Goal: Information Seeking & Learning: Learn about a topic

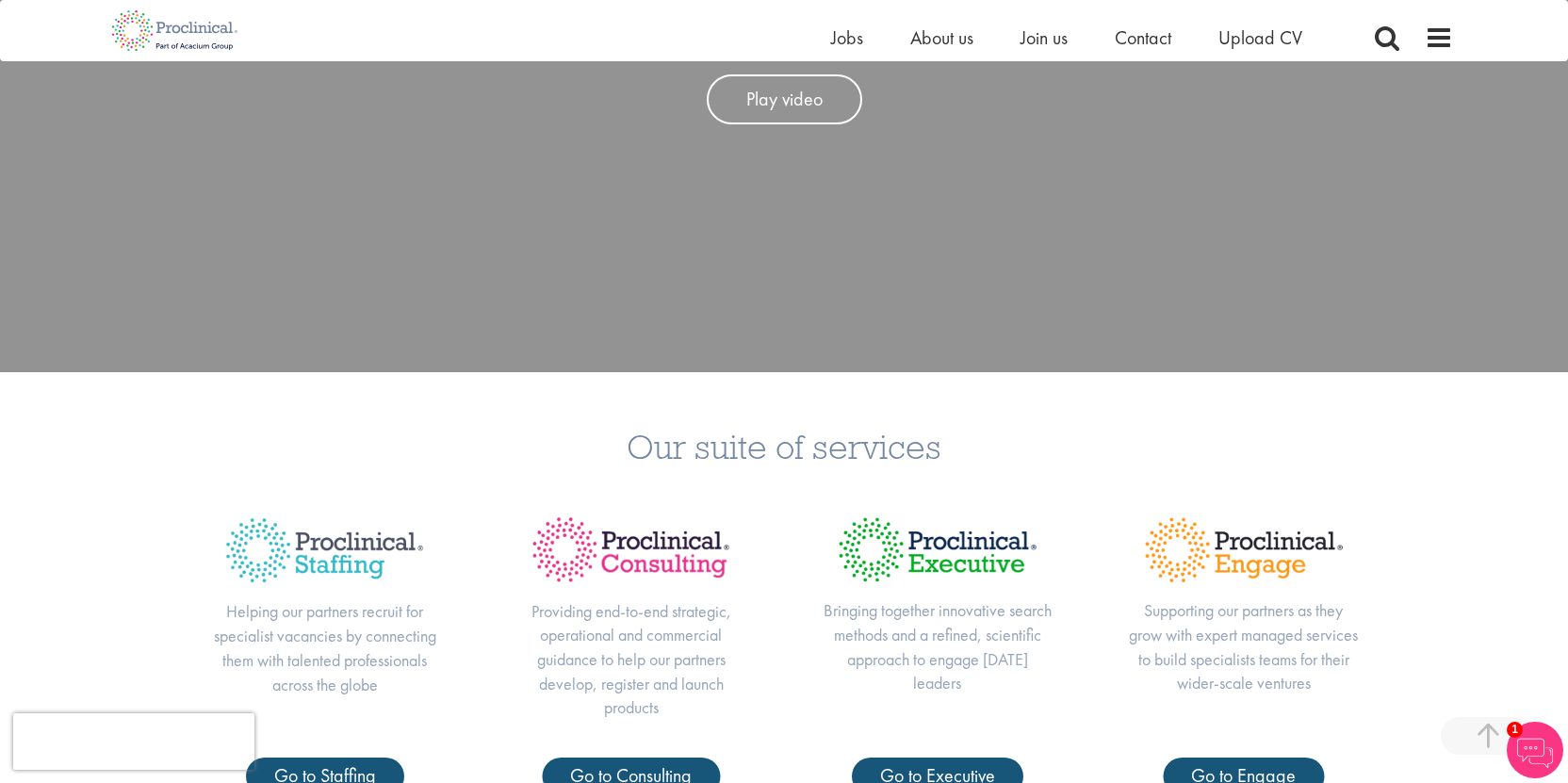
scroll to position [363, 0]
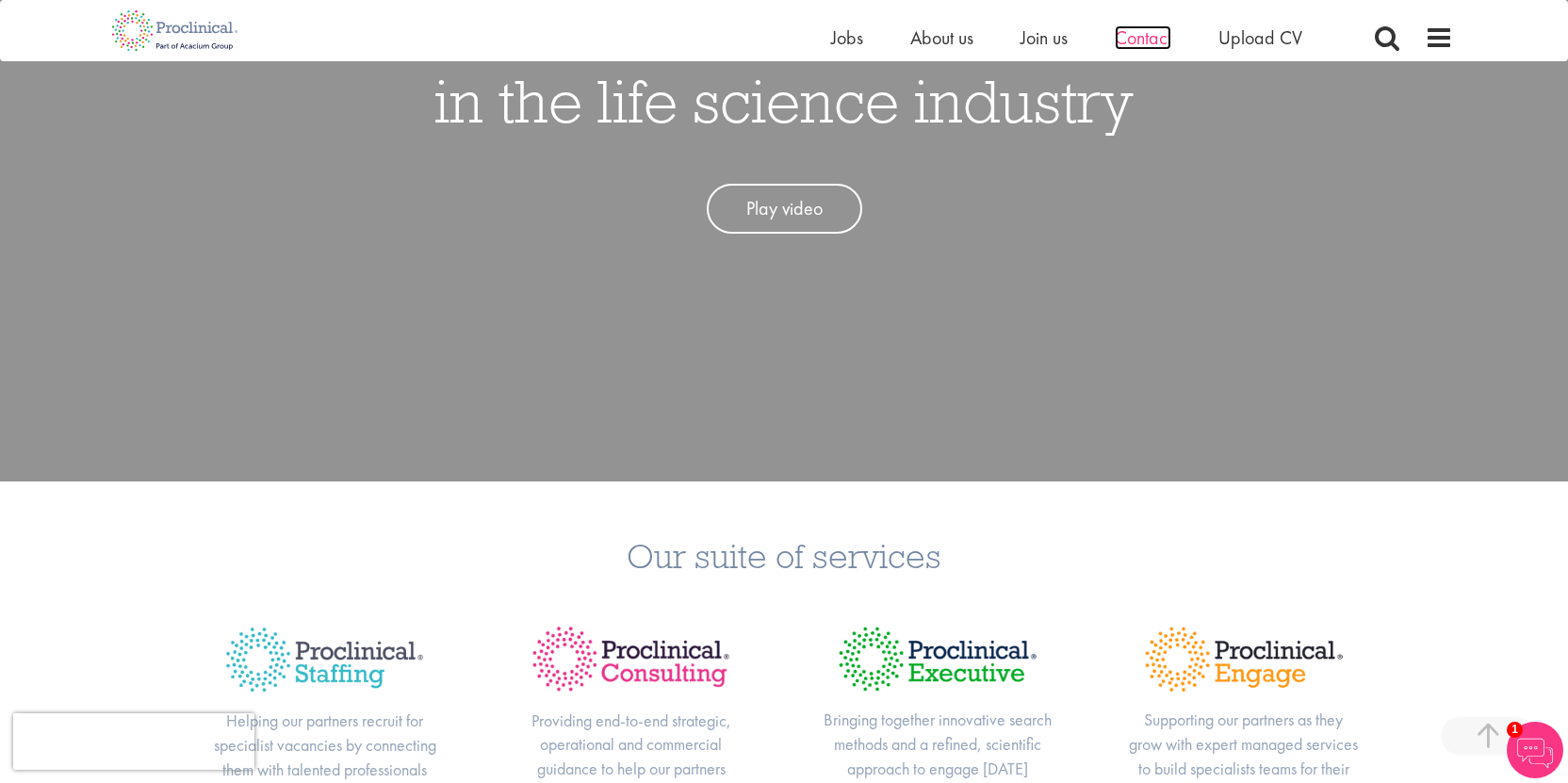
click at [1145, 37] on span "Contact" at bounding box center [1144, 37] width 57 height 24
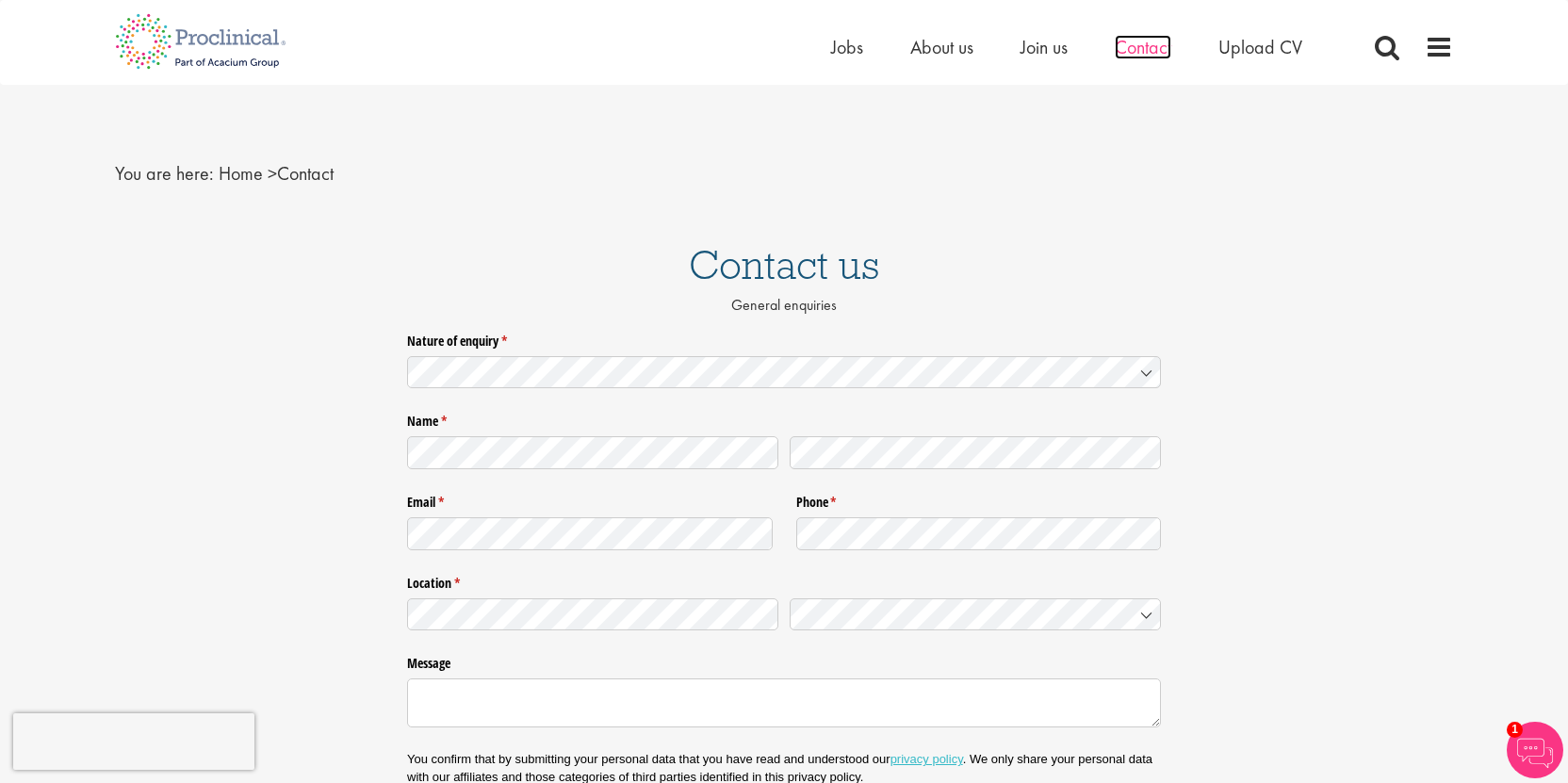
click at [1131, 50] on span "Contact" at bounding box center [1144, 47] width 57 height 24
click at [847, 42] on span "Jobs" at bounding box center [847, 47] width 32 height 24
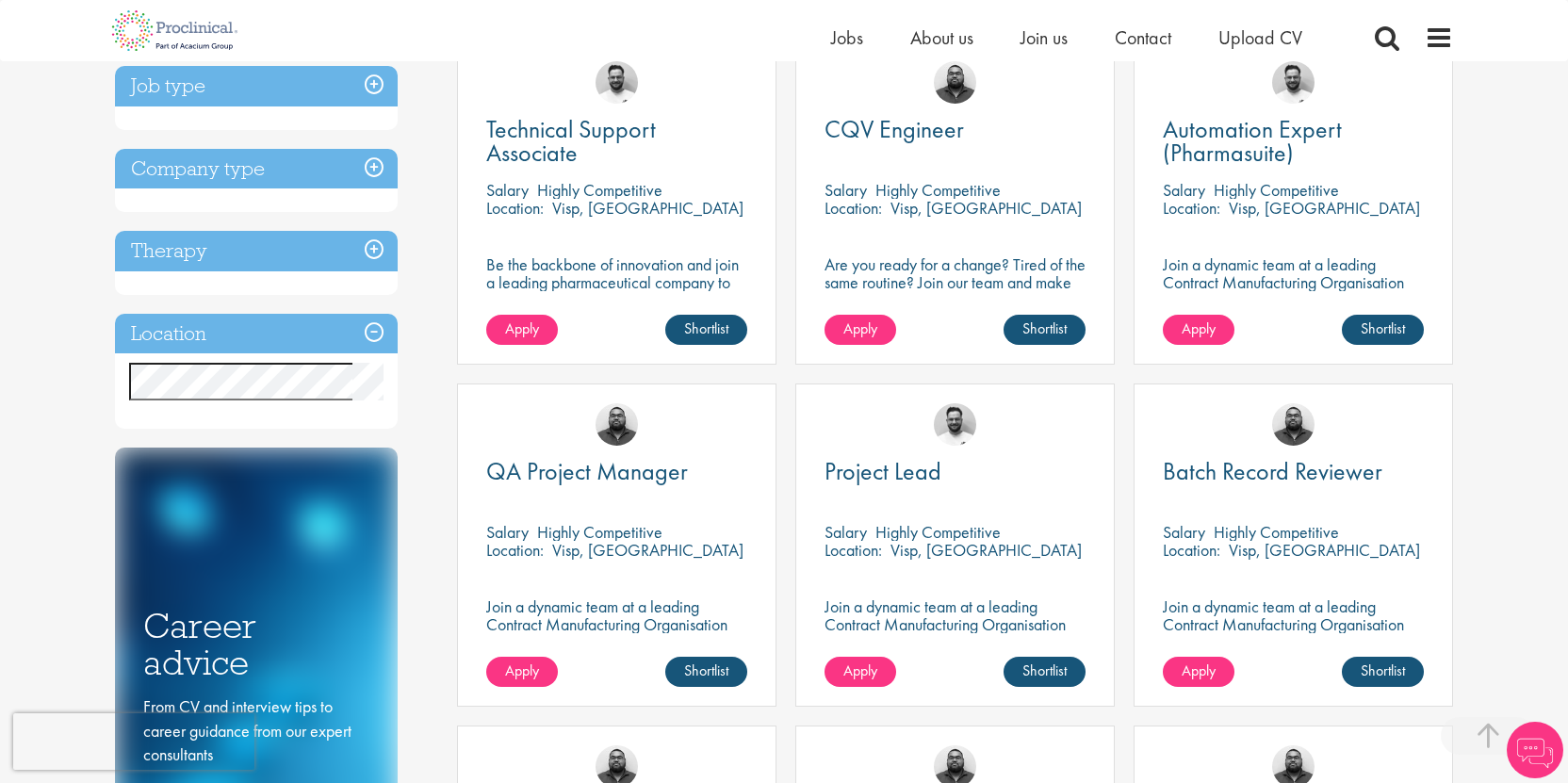
scroll to position [429, 0]
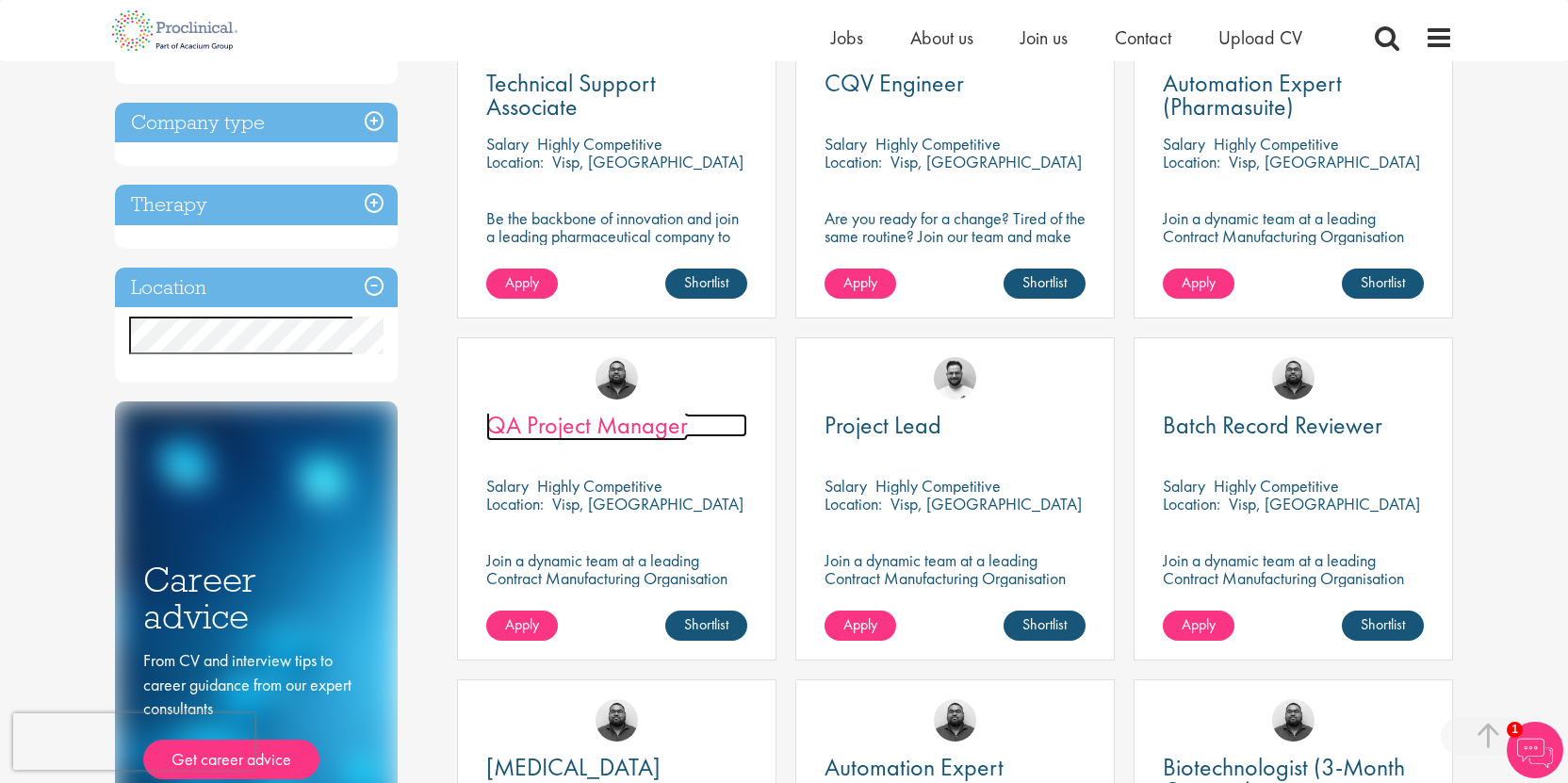
click at [662, 422] on span "QA Project Manager" at bounding box center [587, 424] width 202 height 32
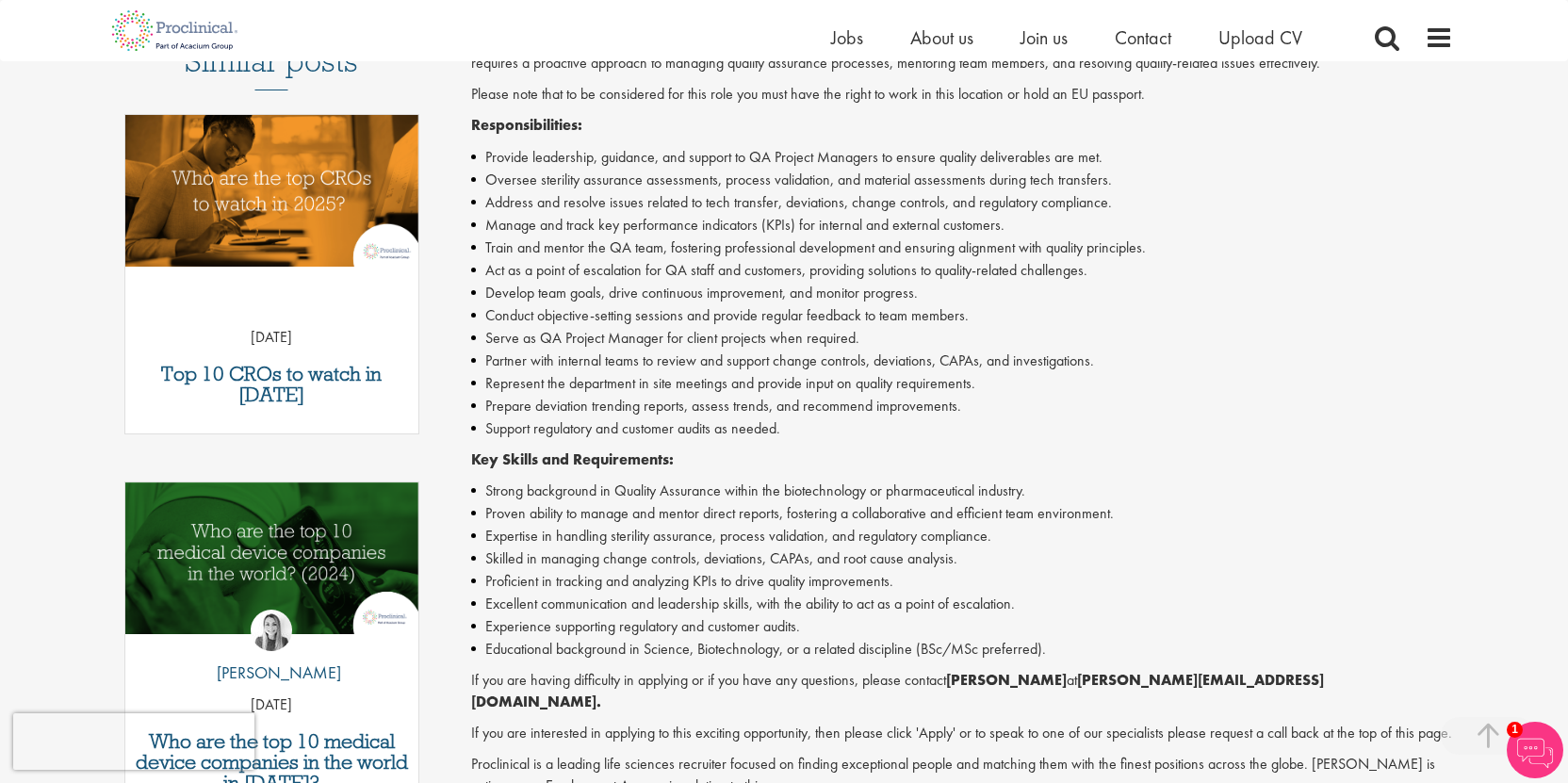
scroll to position [587, 0]
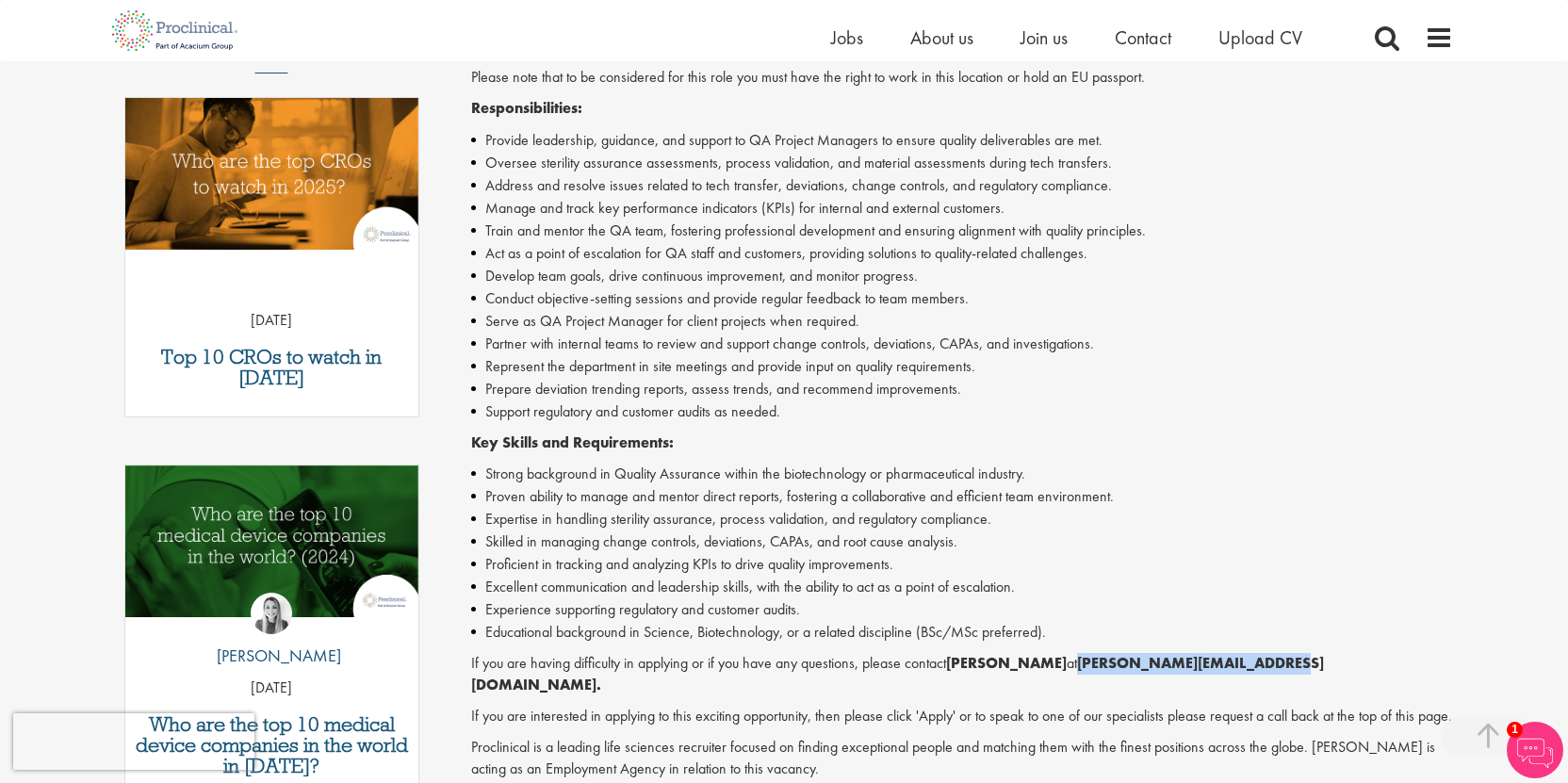
drag, startPoint x: 1273, startPoint y: 667, endPoint x: 1077, endPoint y: 671, distance: 196.0
click at [1077, 671] on p "If you are having difficulty in applying or if you have any questions, please c…" at bounding box center [962, 674] width 983 height 43
copy strong "a.bennett@proclinical.com."
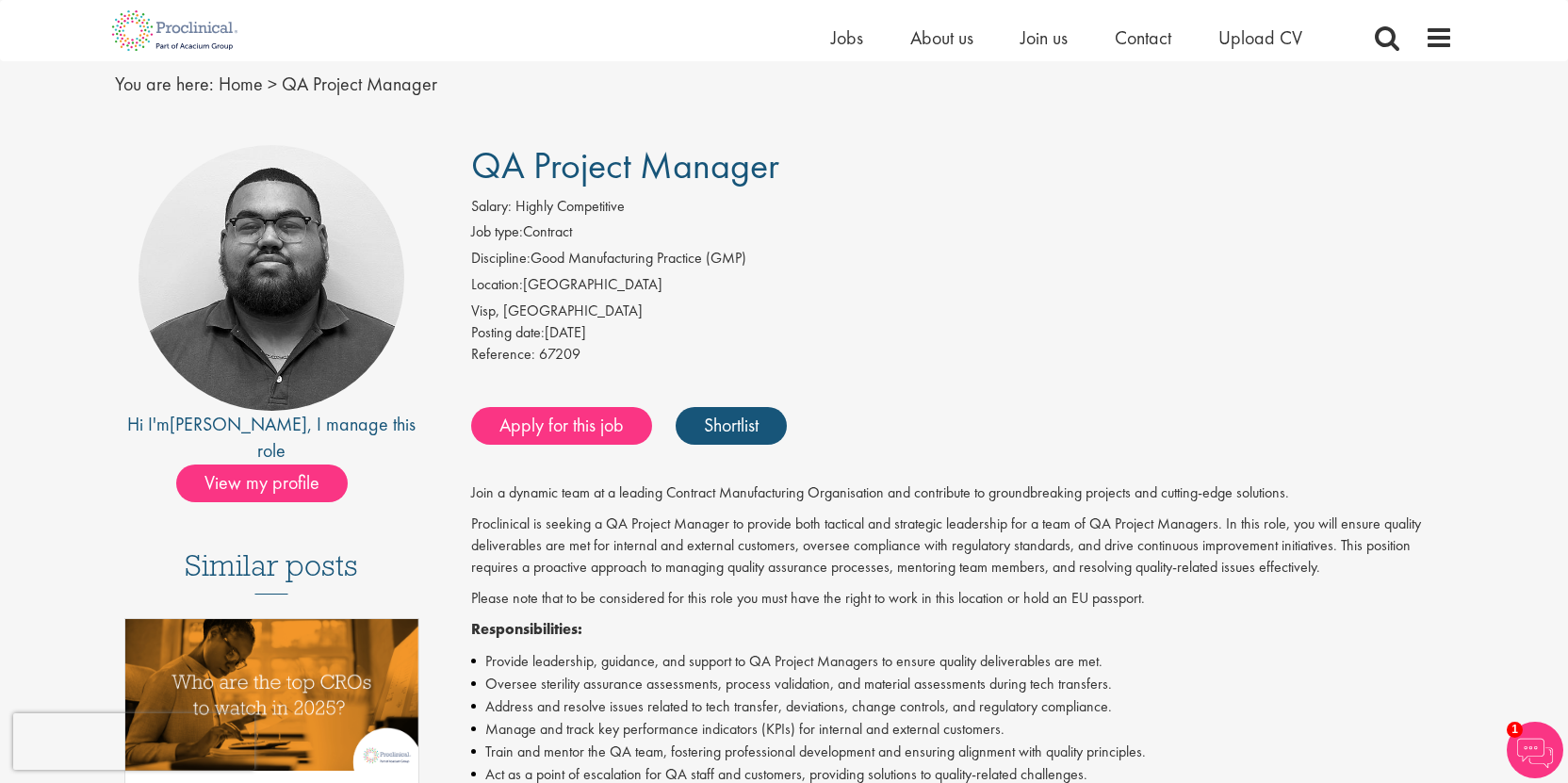
scroll to position [0, 0]
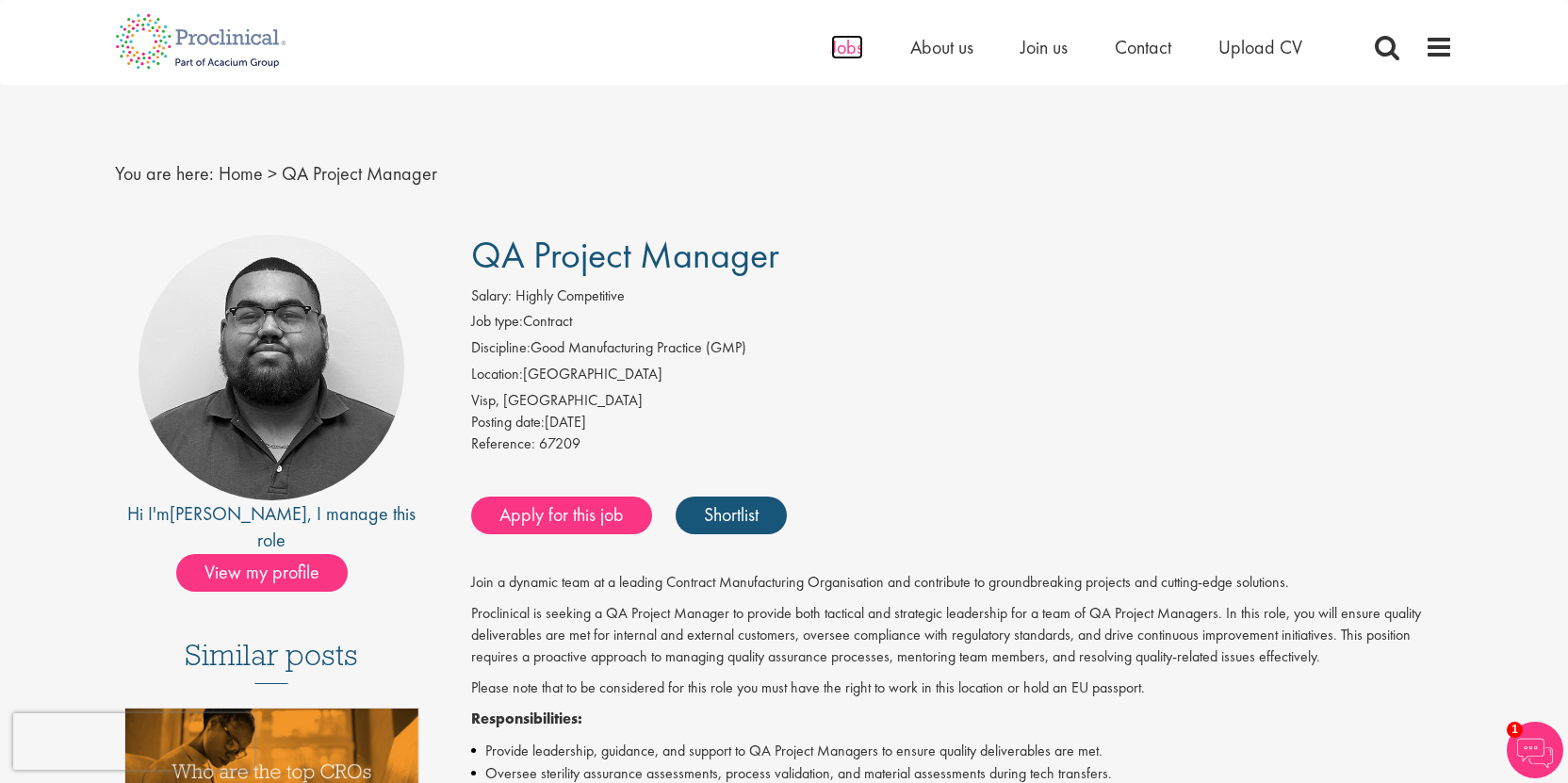
click at [854, 46] on span "Jobs" at bounding box center [847, 47] width 32 height 24
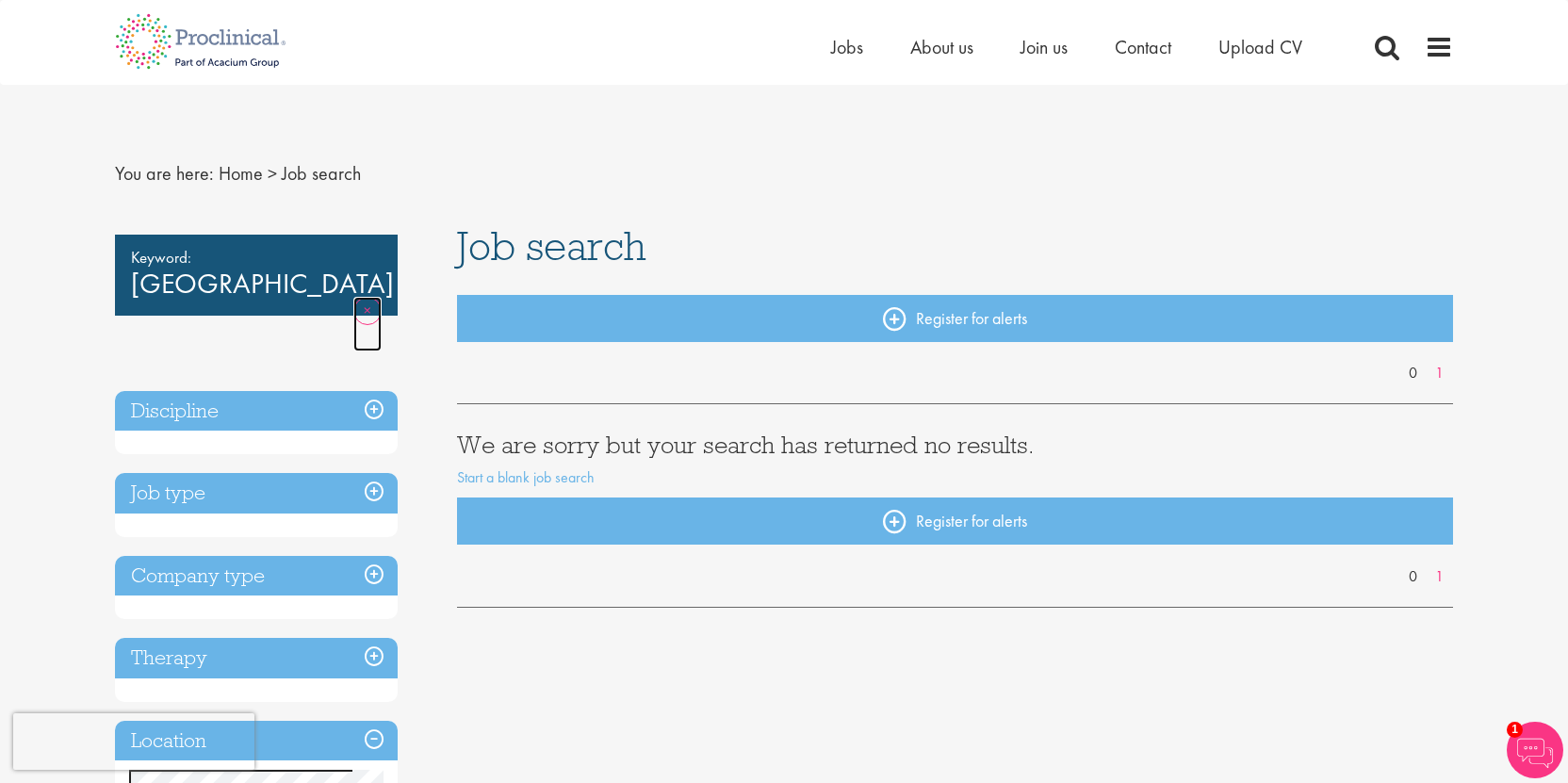
click at [371, 297] on link "Remove" at bounding box center [368, 324] width 28 height 55
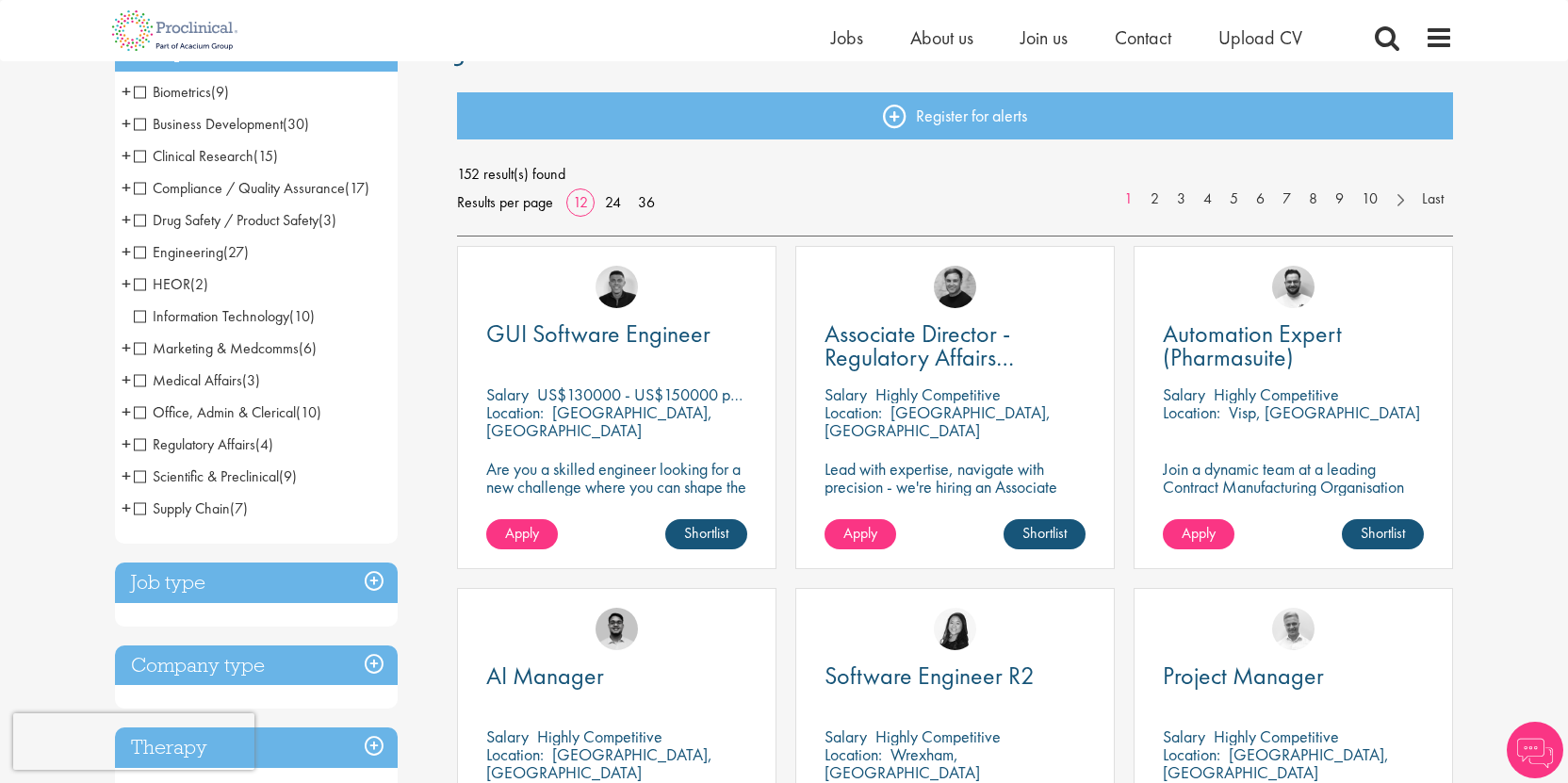
scroll to position [183, 0]
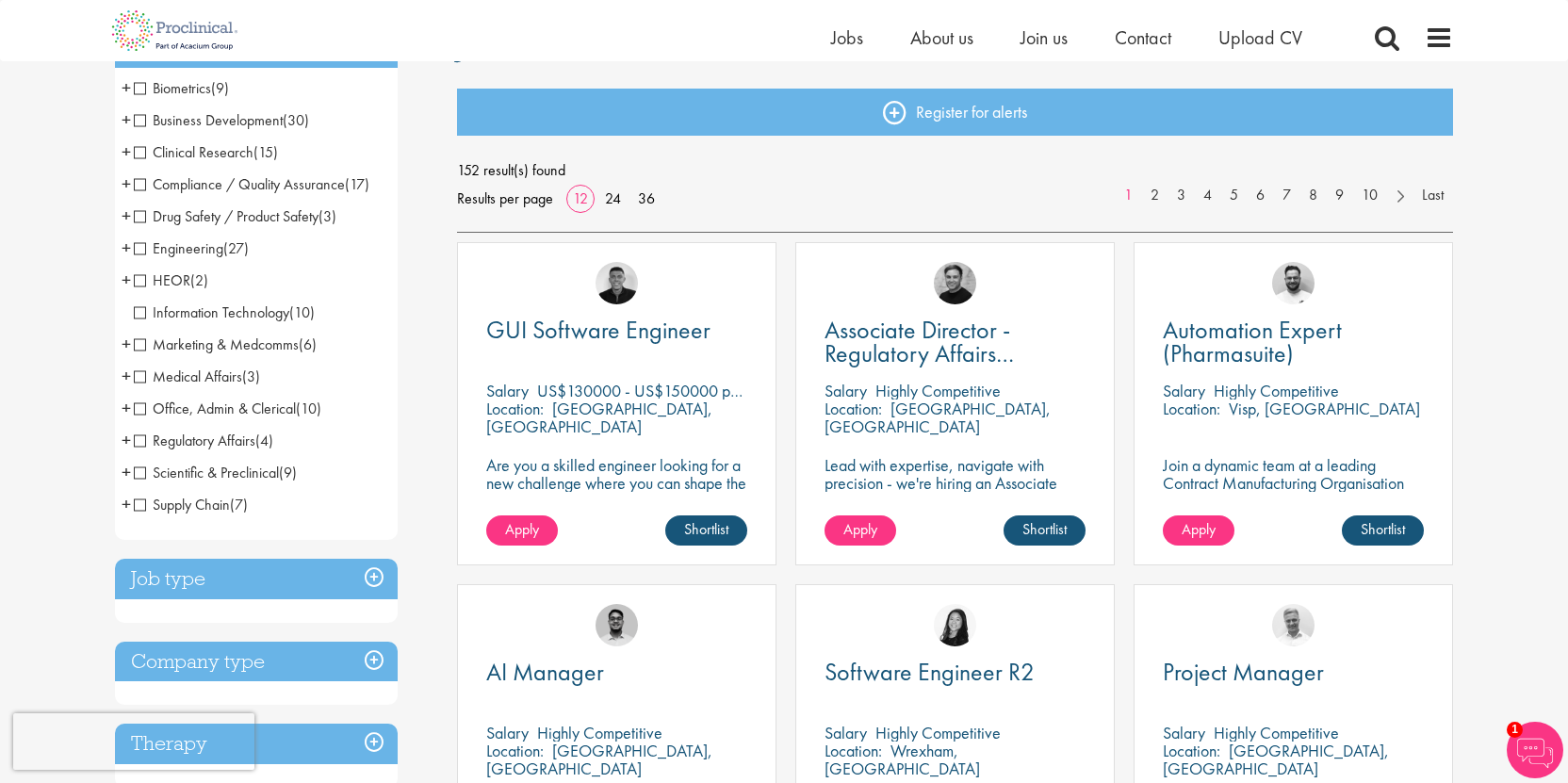
click at [146, 474] on span "Scientific & Preclinical" at bounding box center [207, 472] width 145 height 20
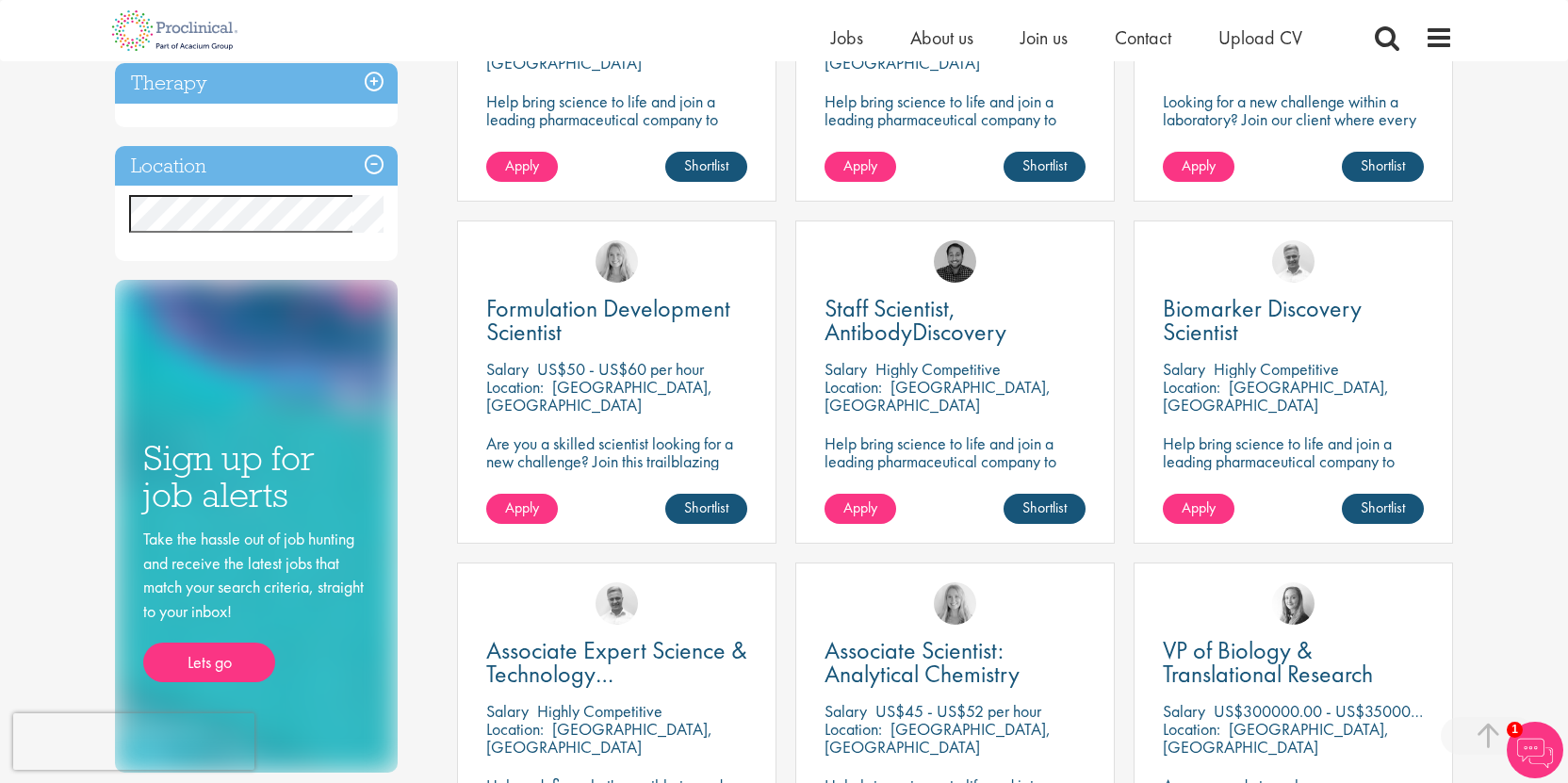
scroll to position [554, 0]
